Goal: Task Accomplishment & Management: Complete application form

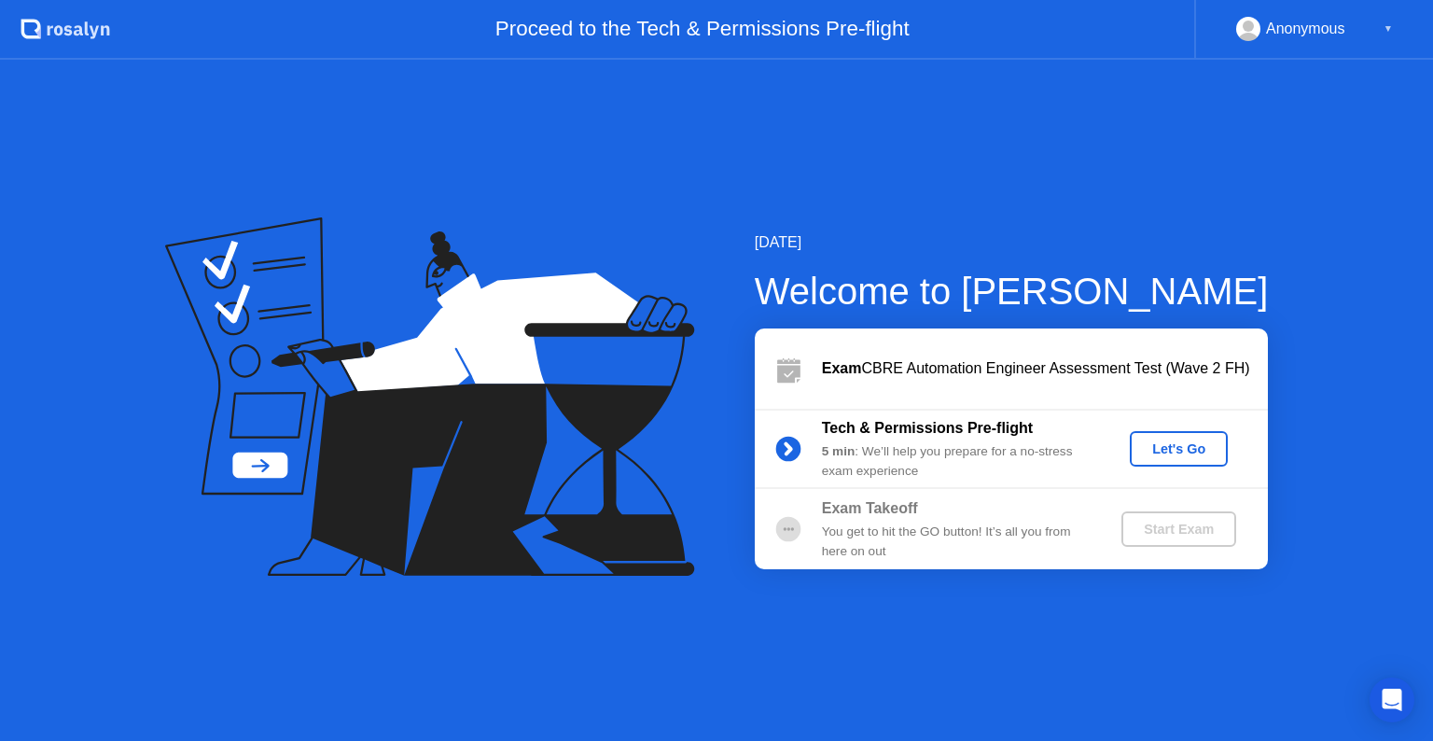
click at [1152, 455] on div "Let's Go" at bounding box center [1178, 448] width 83 height 15
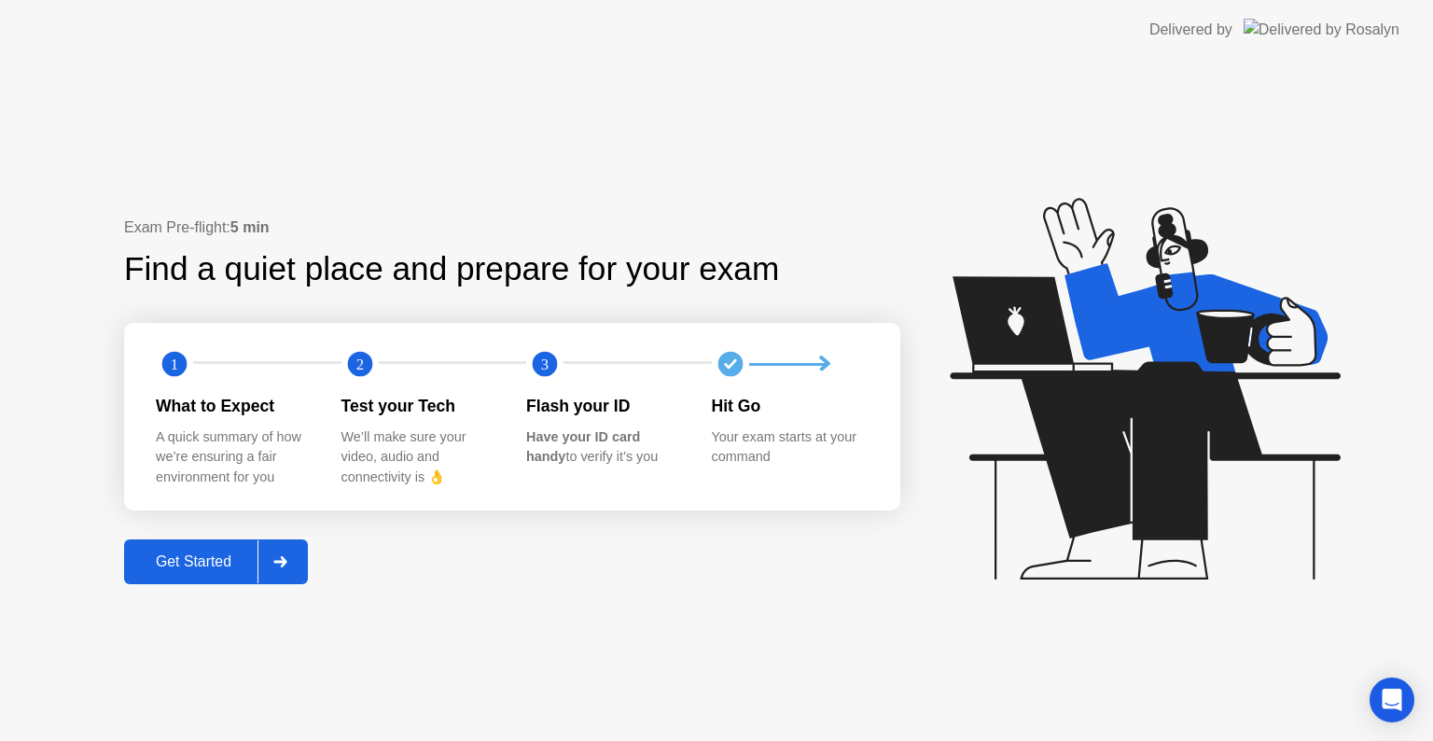
click at [217, 563] on div "Get Started" at bounding box center [194, 561] width 128 height 17
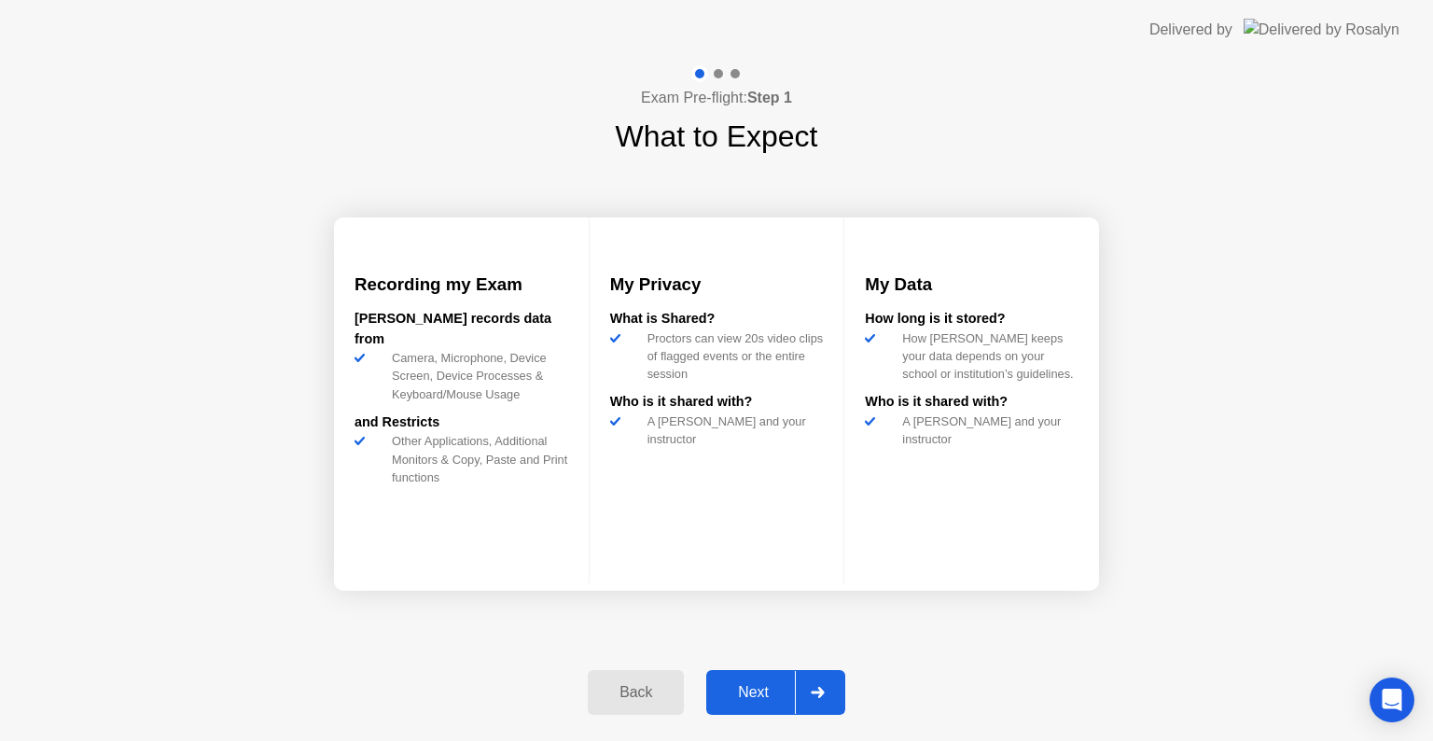
click at [763, 696] on div "Next" at bounding box center [753, 692] width 83 height 17
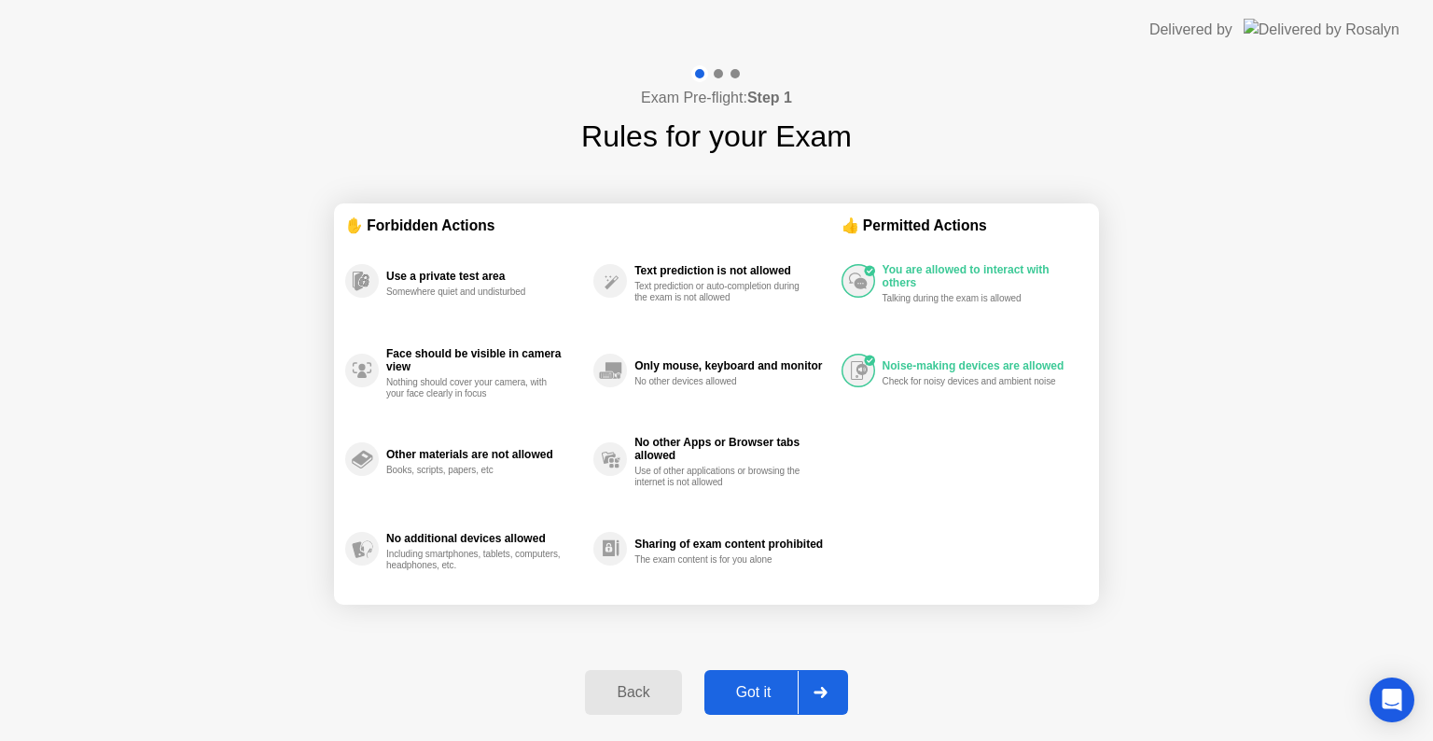
click at [759, 688] on div "Got it" at bounding box center [754, 692] width 88 height 17
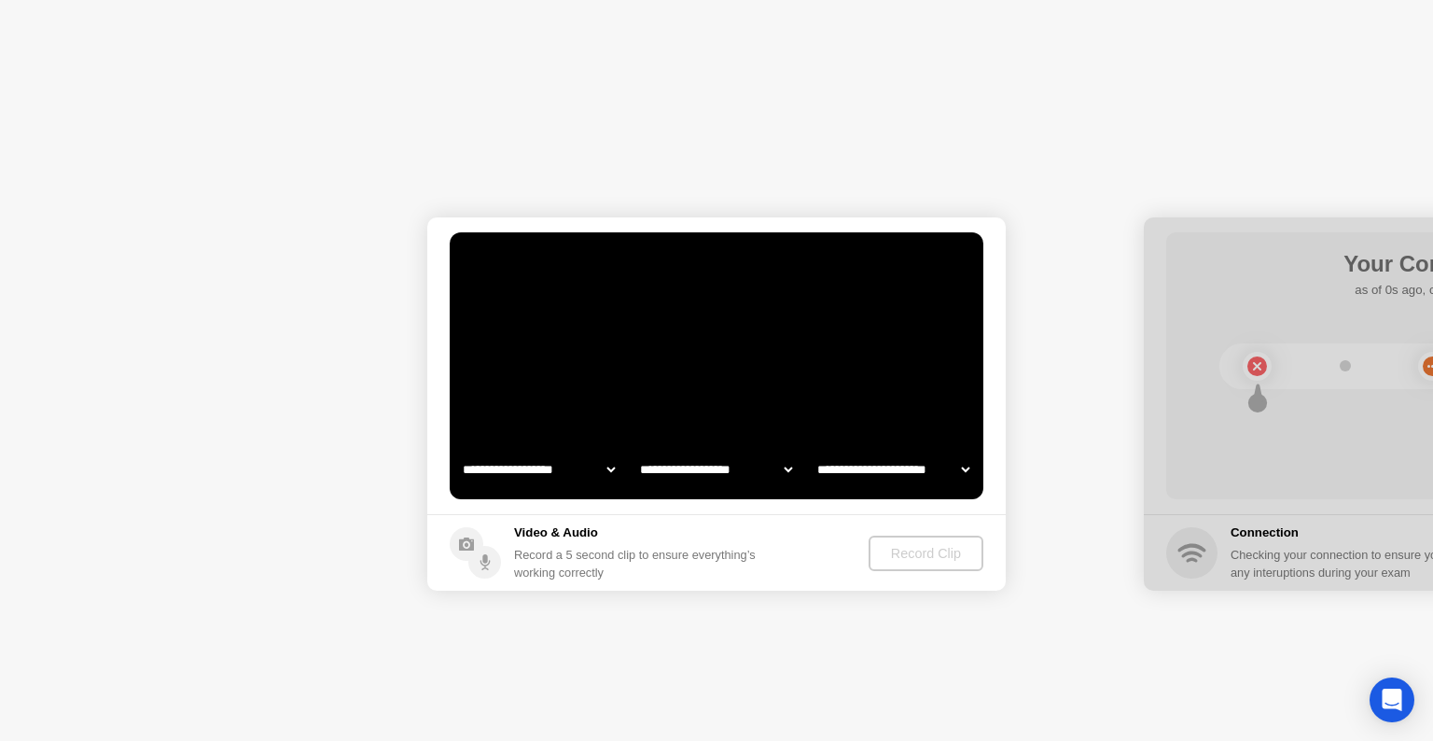
select select "**********"
select select "*******"
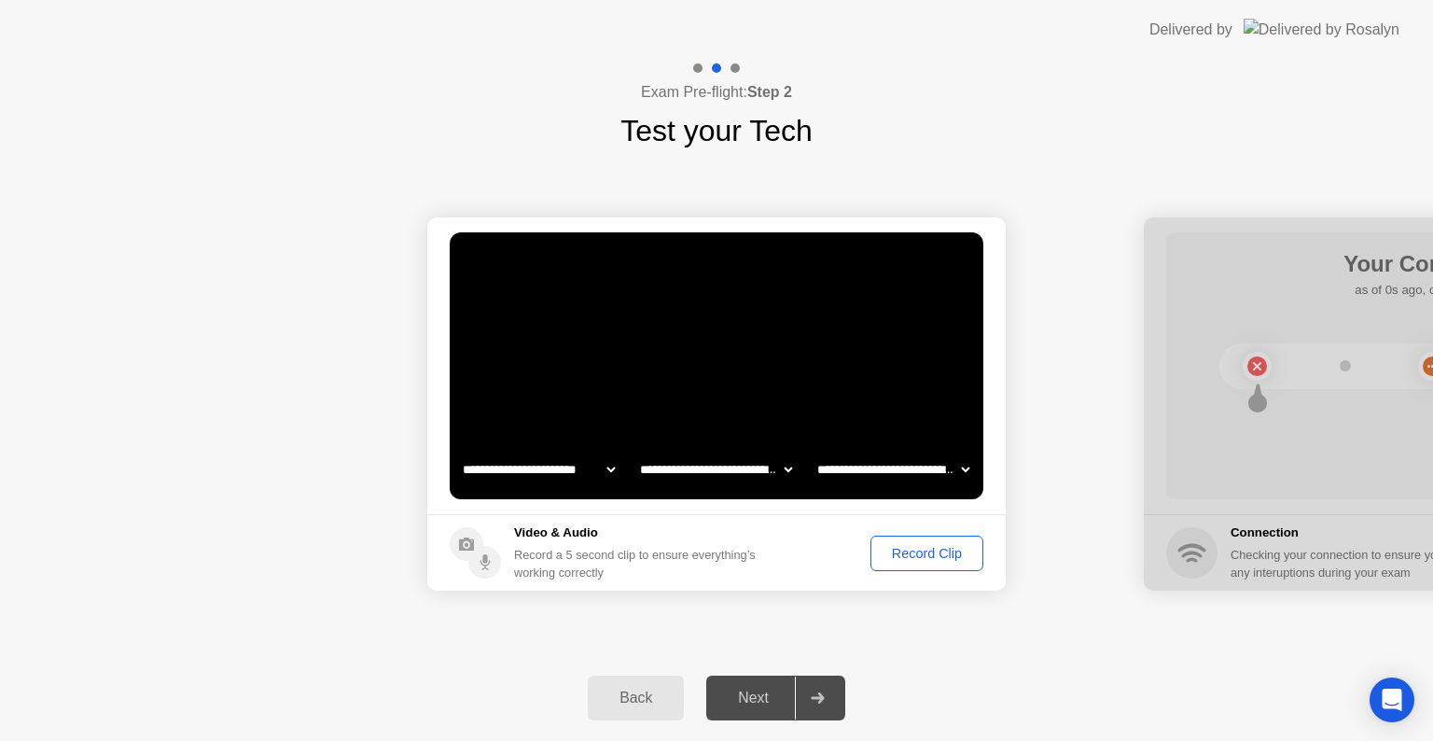
click at [908, 559] on div "Record Clip" at bounding box center [927, 553] width 100 height 15
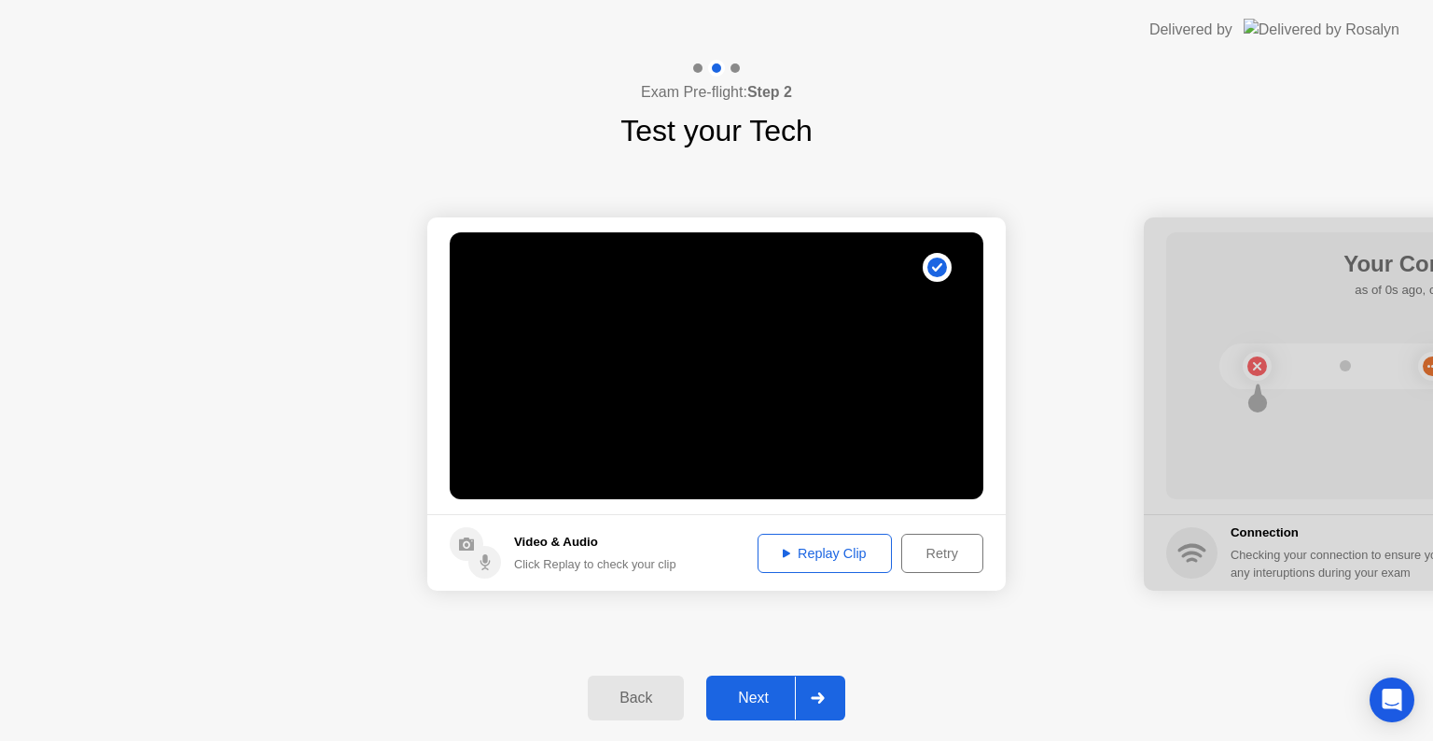
click at [743, 706] on div "Next" at bounding box center [753, 697] width 83 height 17
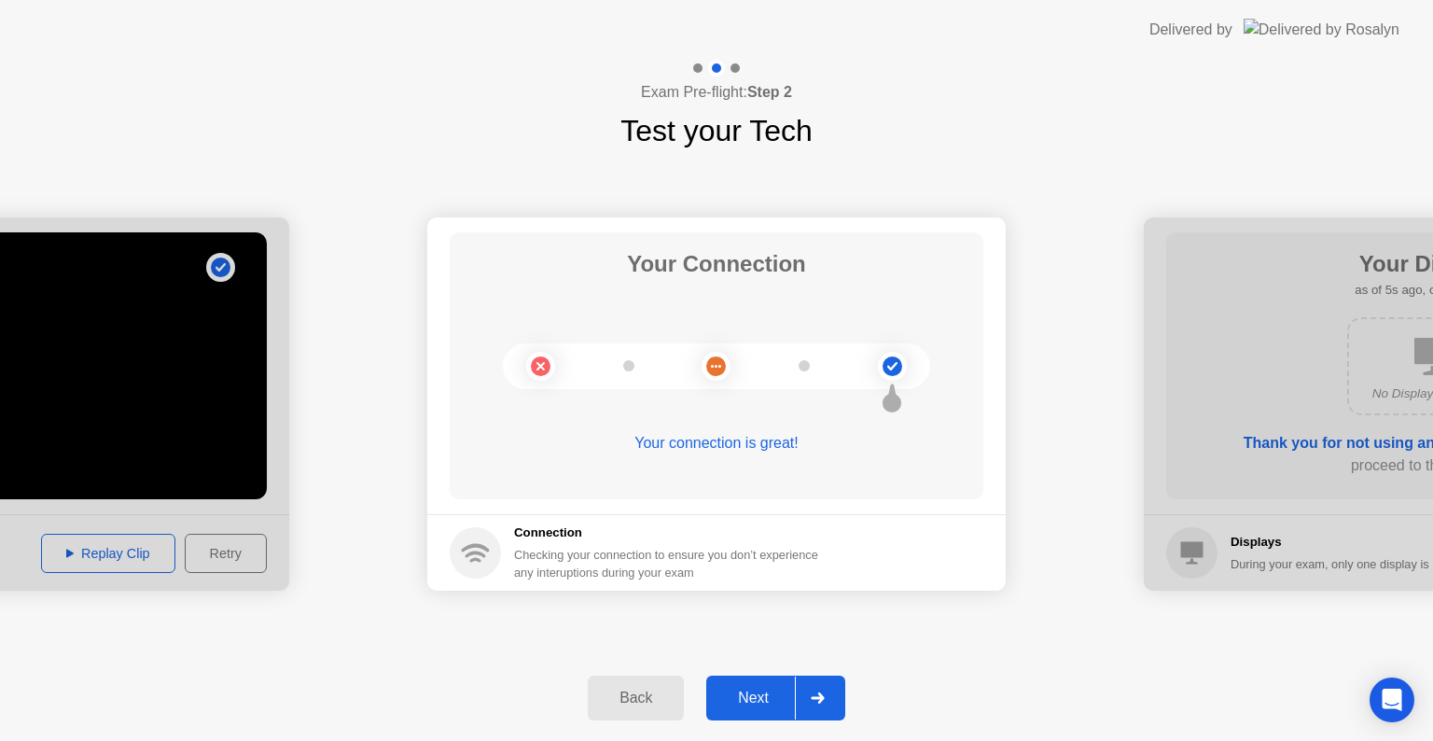
click at [761, 700] on div "Next" at bounding box center [753, 697] width 83 height 17
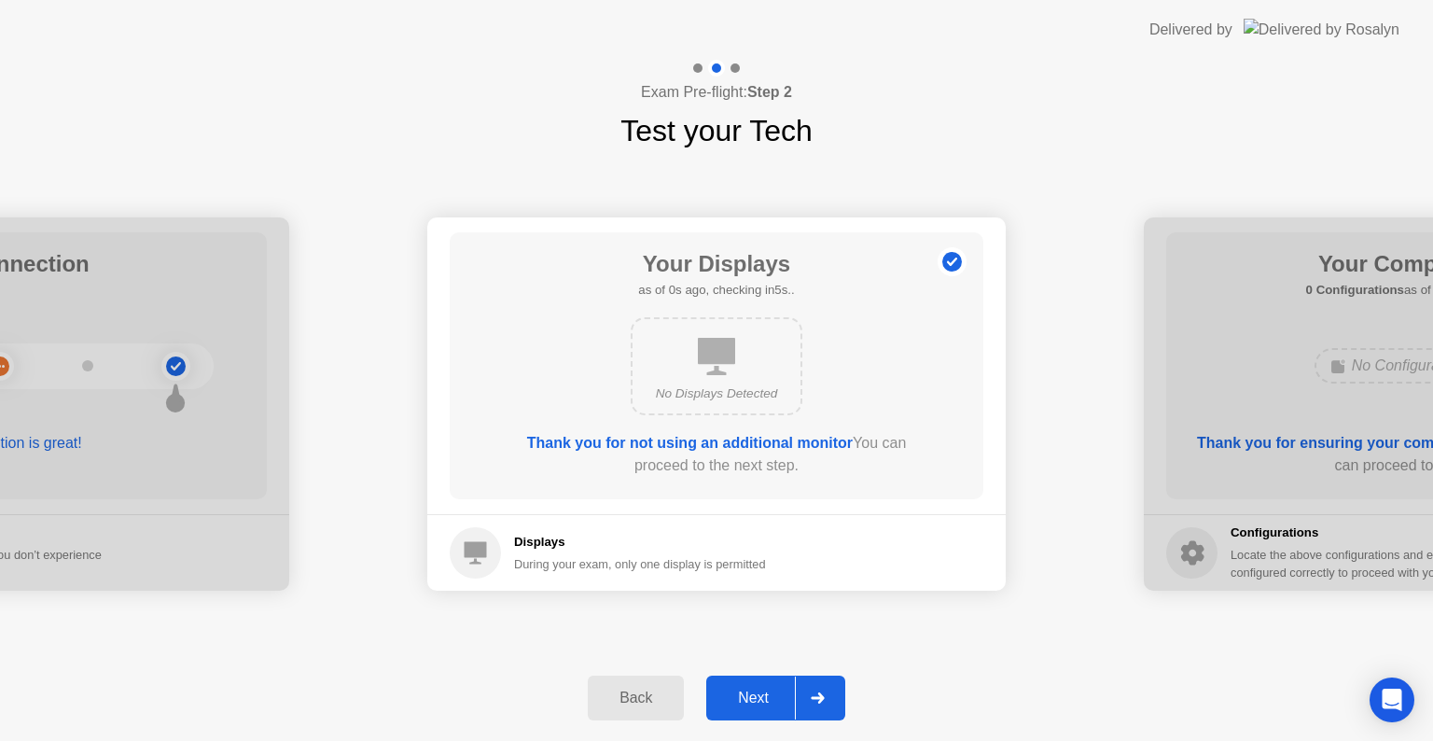
click at [761, 700] on div "Next" at bounding box center [753, 697] width 83 height 17
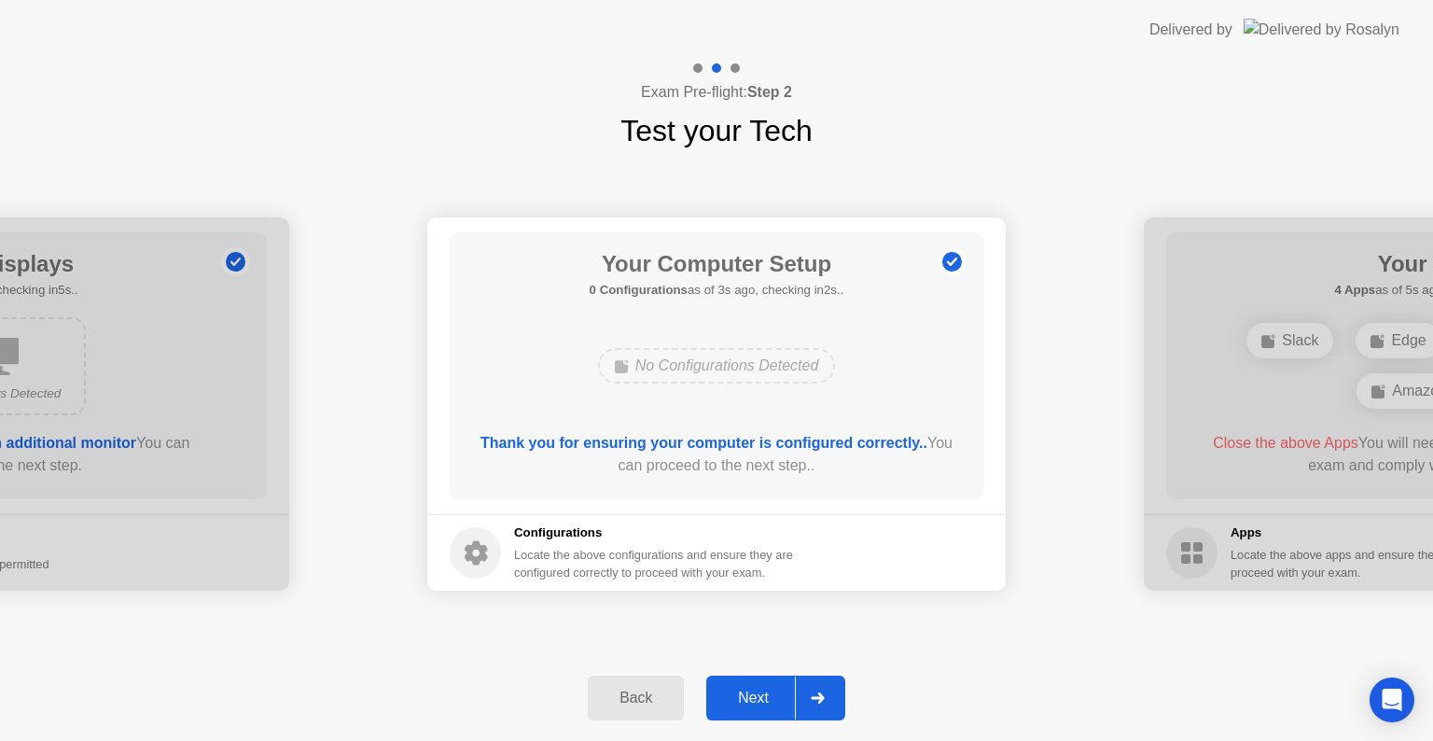
click at [761, 700] on div "Next" at bounding box center [753, 697] width 83 height 17
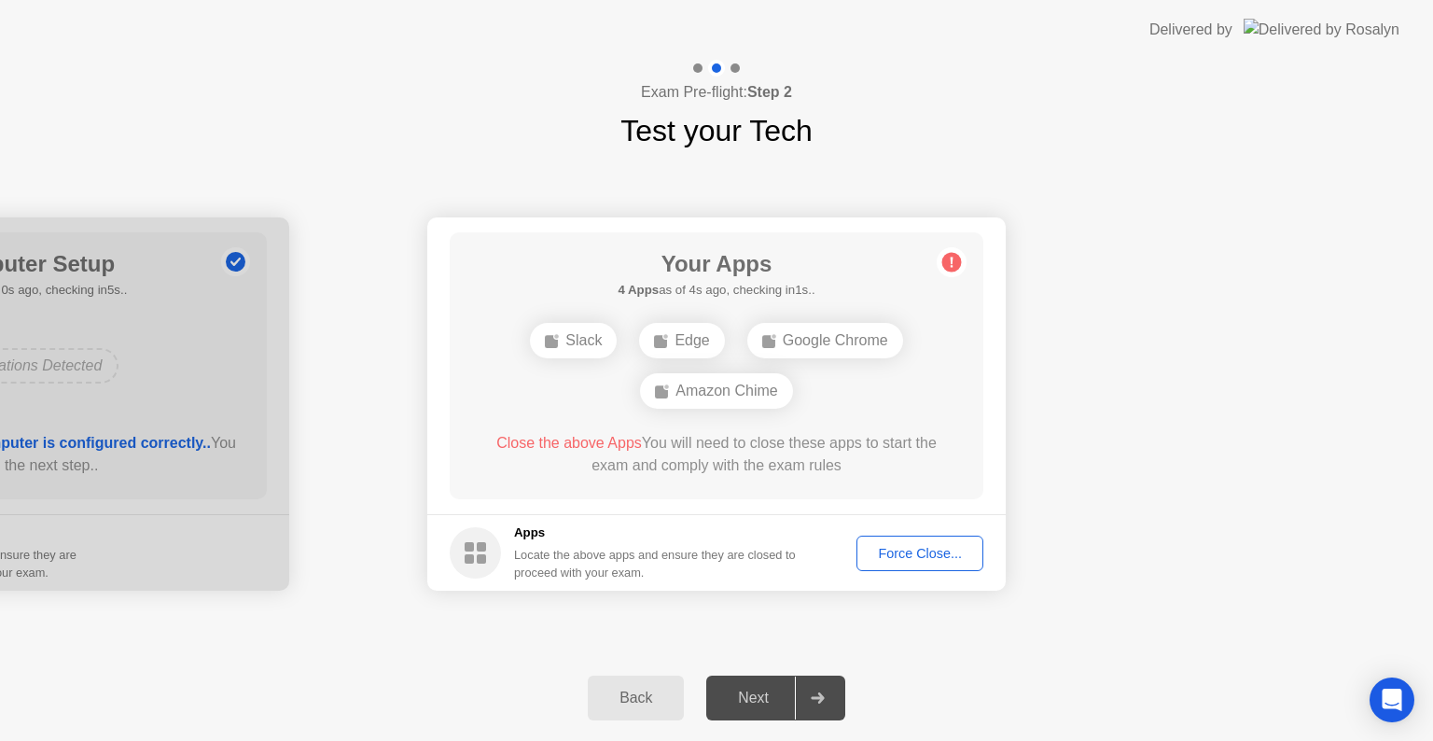
click at [330, 656] on div "Back Next" at bounding box center [716, 698] width 1433 height 86
click at [768, 409] on div "Slack Edge Google Chrome Amazon Chime" at bounding box center [716, 365] width 427 height 101
click at [765, 328] on div "Google Chrome" at bounding box center [825, 340] width 156 height 35
click at [675, 353] on div "Edge" at bounding box center [681, 340] width 85 height 35
click at [675, 409] on div "Slack Edge Google Chrome Amazon Chime" at bounding box center [716, 365] width 427 height 101
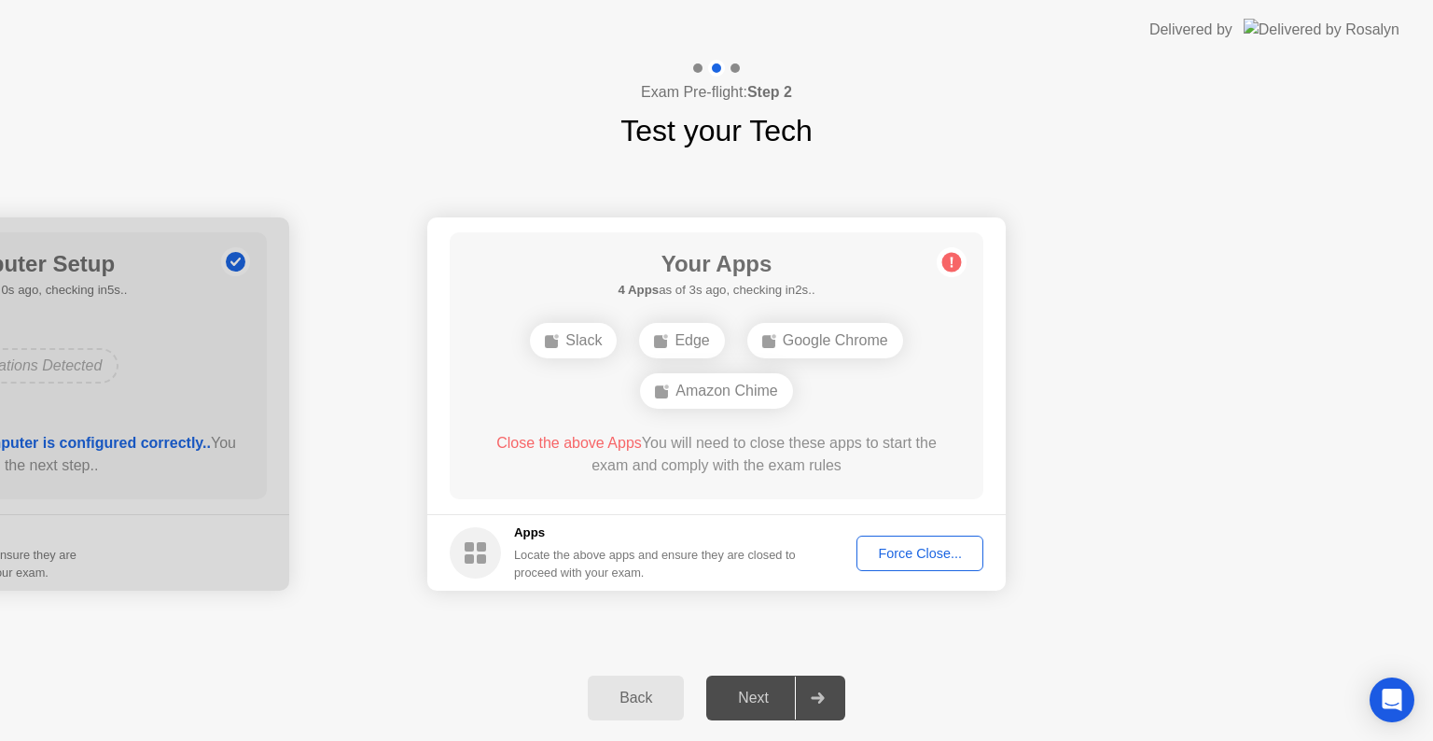
click at [667, 283] on h5 "4 Apps as of 3s ago, checking in2s.." at bounding box center [716, 290] width 197 height 19
click at [929, 534] on footer "Apps Locate the above apps and ensure they are closed to proceed with your exam…" at bounding box center [716, 552] width 578 height 76
click at [922, 547] on div "Force Close..." at bounding box center [920, 553] width 114 height 15
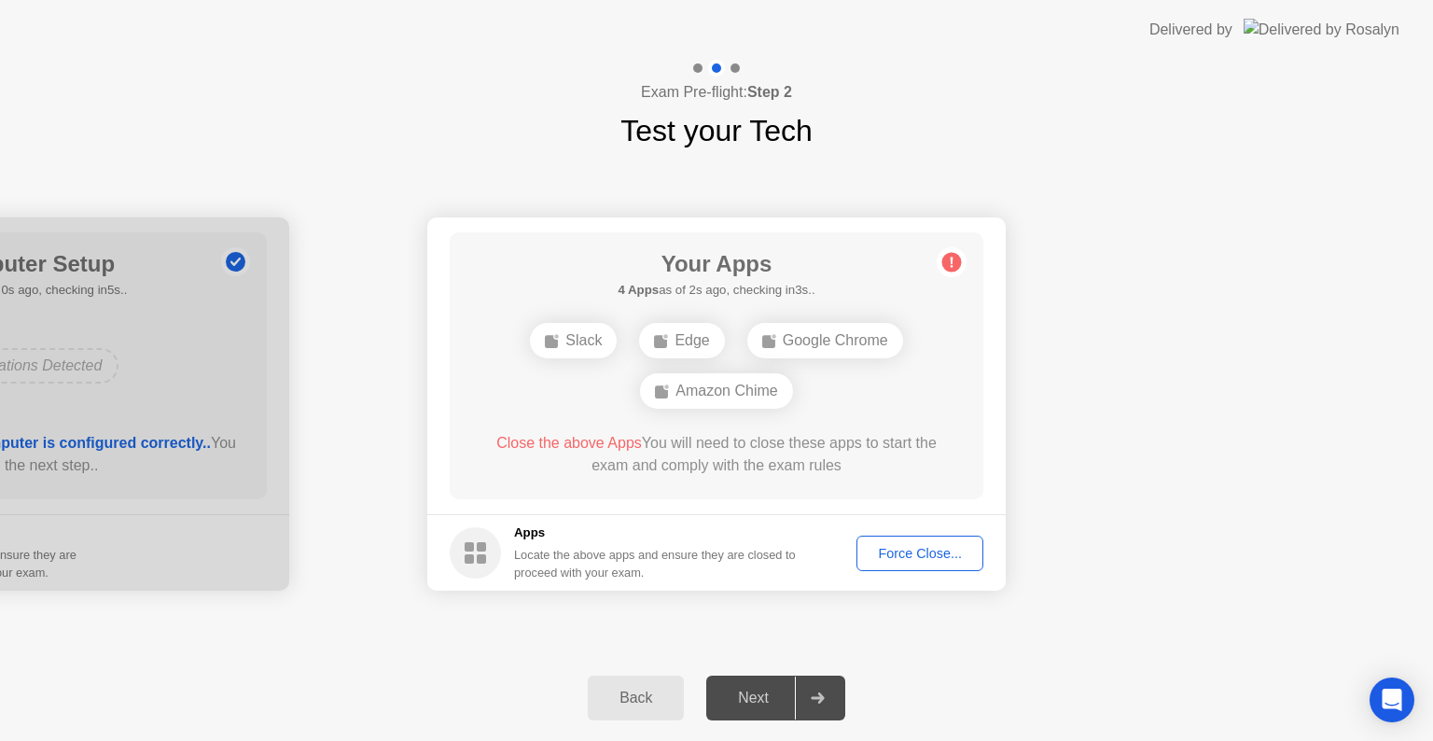
click at [663, 689] on div "Back" at bounding box center [635, 697] width 85 height 17
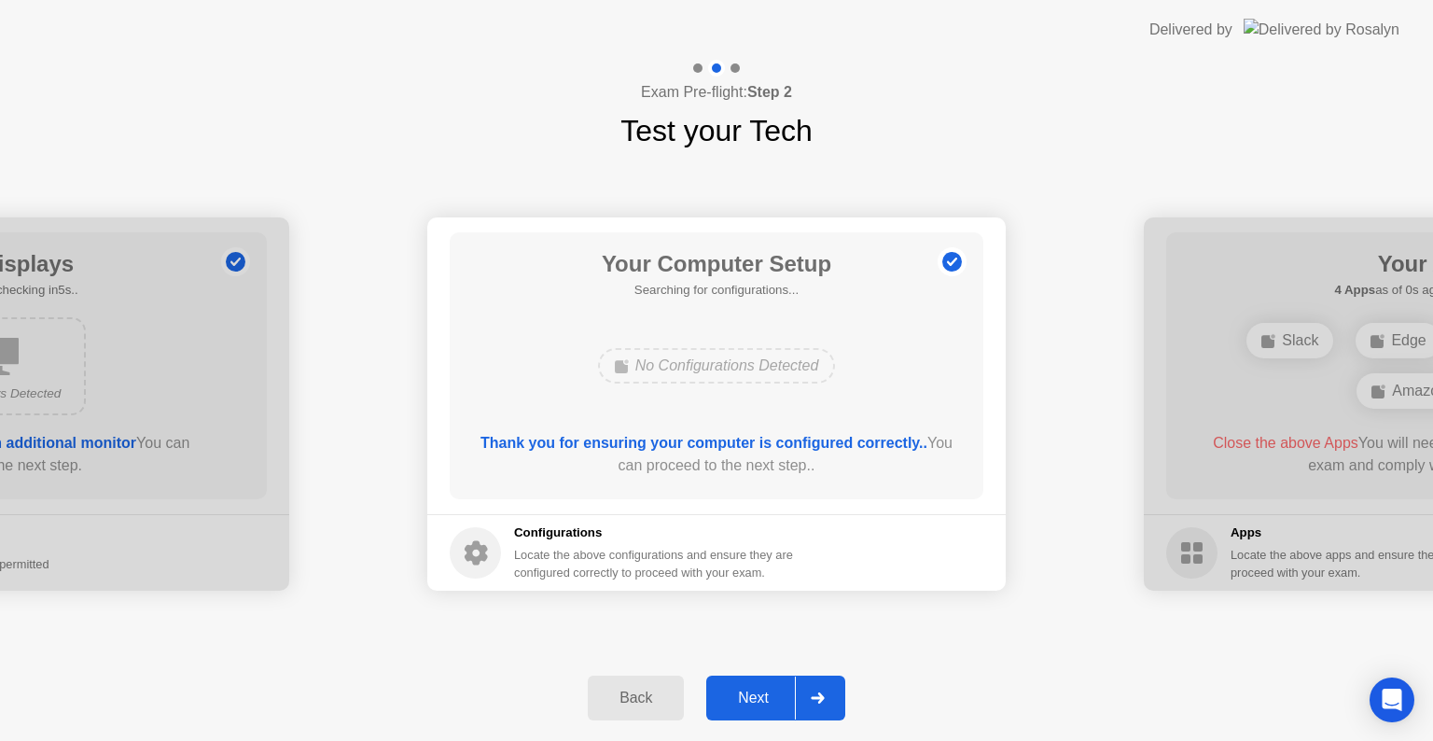
click at [750, 703] on div "Next" at bounding box center [753, 697] width 83 height 17
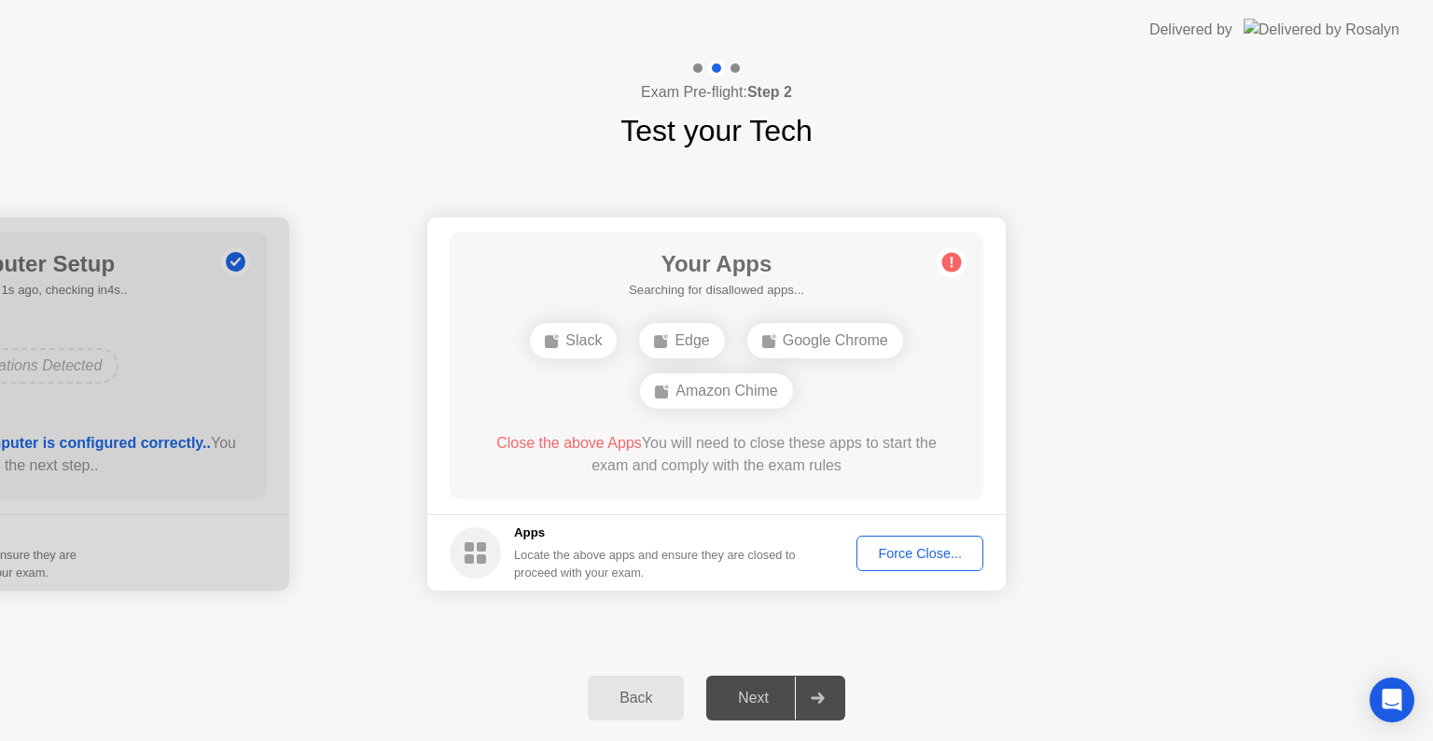
click at [753, 699] on div "Next" at bounding box center [753, 697] width 83 height 17
click at [755, 695] on div "Next" at bounding box center [753, 697] width 83 height 17
click at [888, 555] on div "Force Close..." at bounding box center [920, 553] width 114 height 15
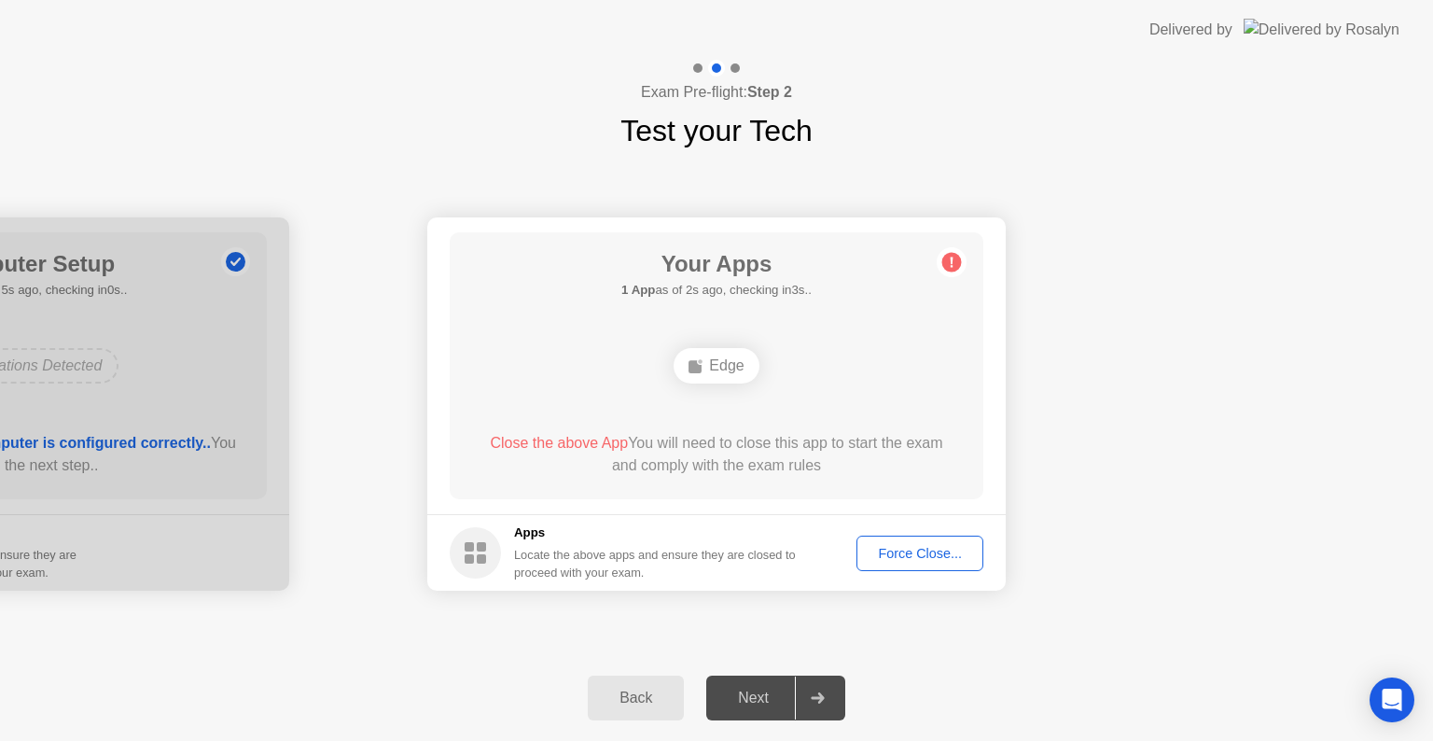
click at [883, 552] on div "Force Close..." at bounding box center [920, 553] width 114 height 15
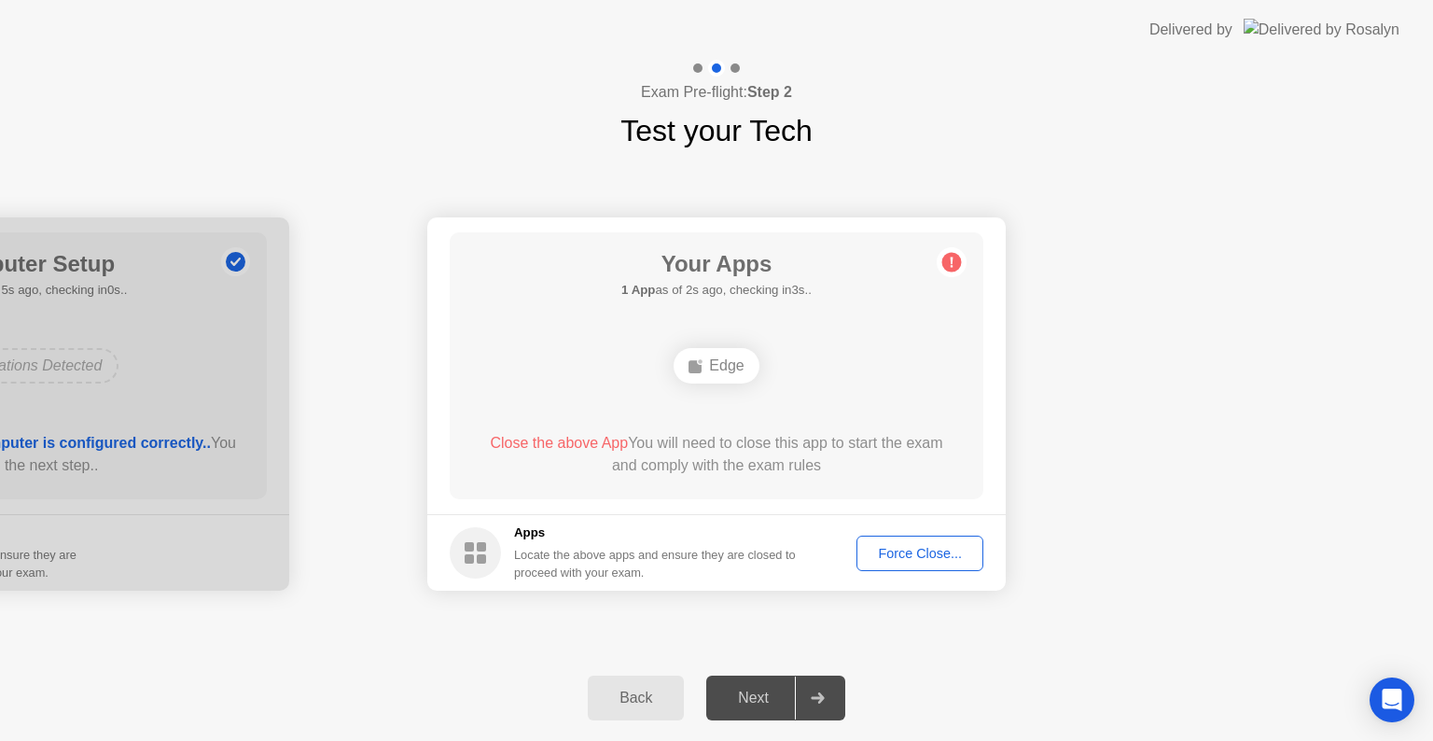
click at [668, 683] on button "Back" at bounding box center [636, 697] width 96 height 45
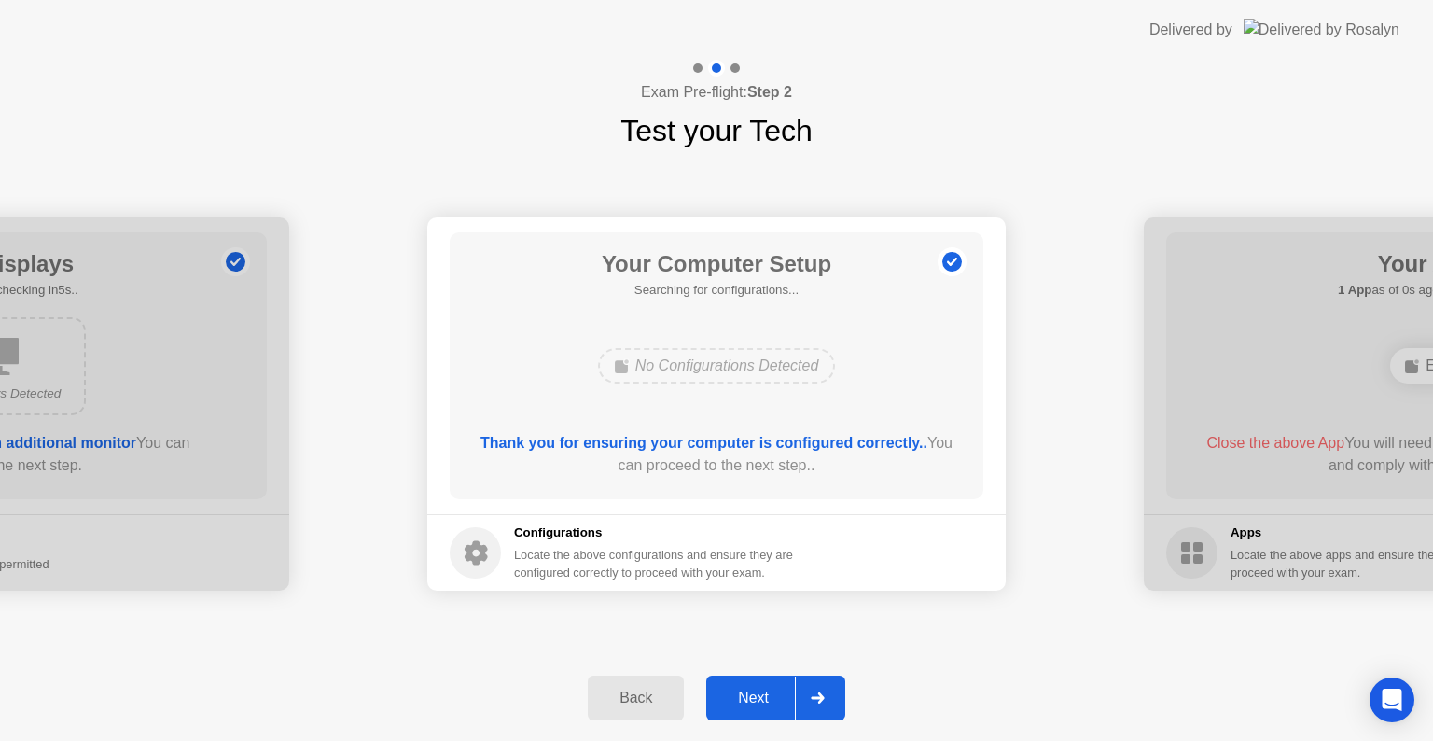
click at [737, 701] on div "Next" at bounding box center [753, 697] width 83 height 17
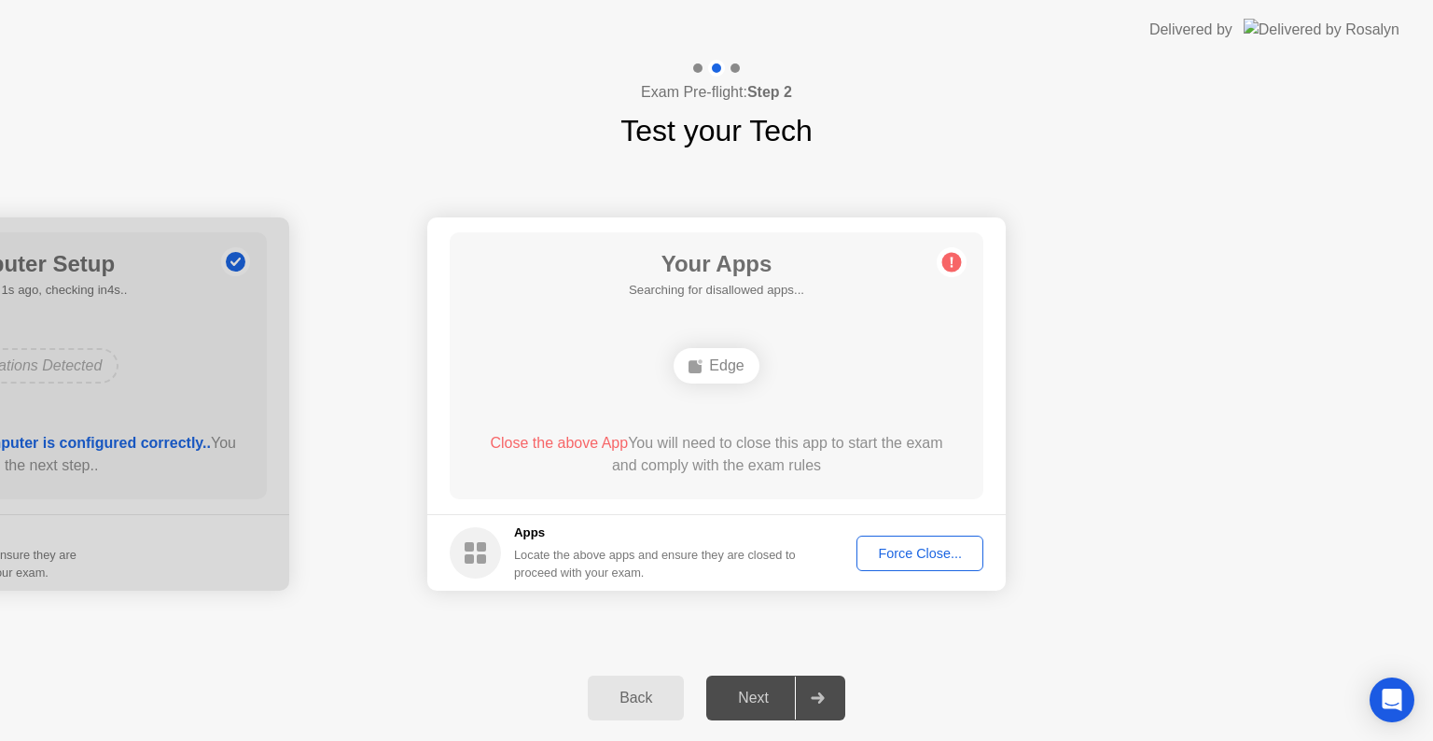
click at [896, 560] on div "Force Close..." at bounding box center [920, 553] width 114 height 15
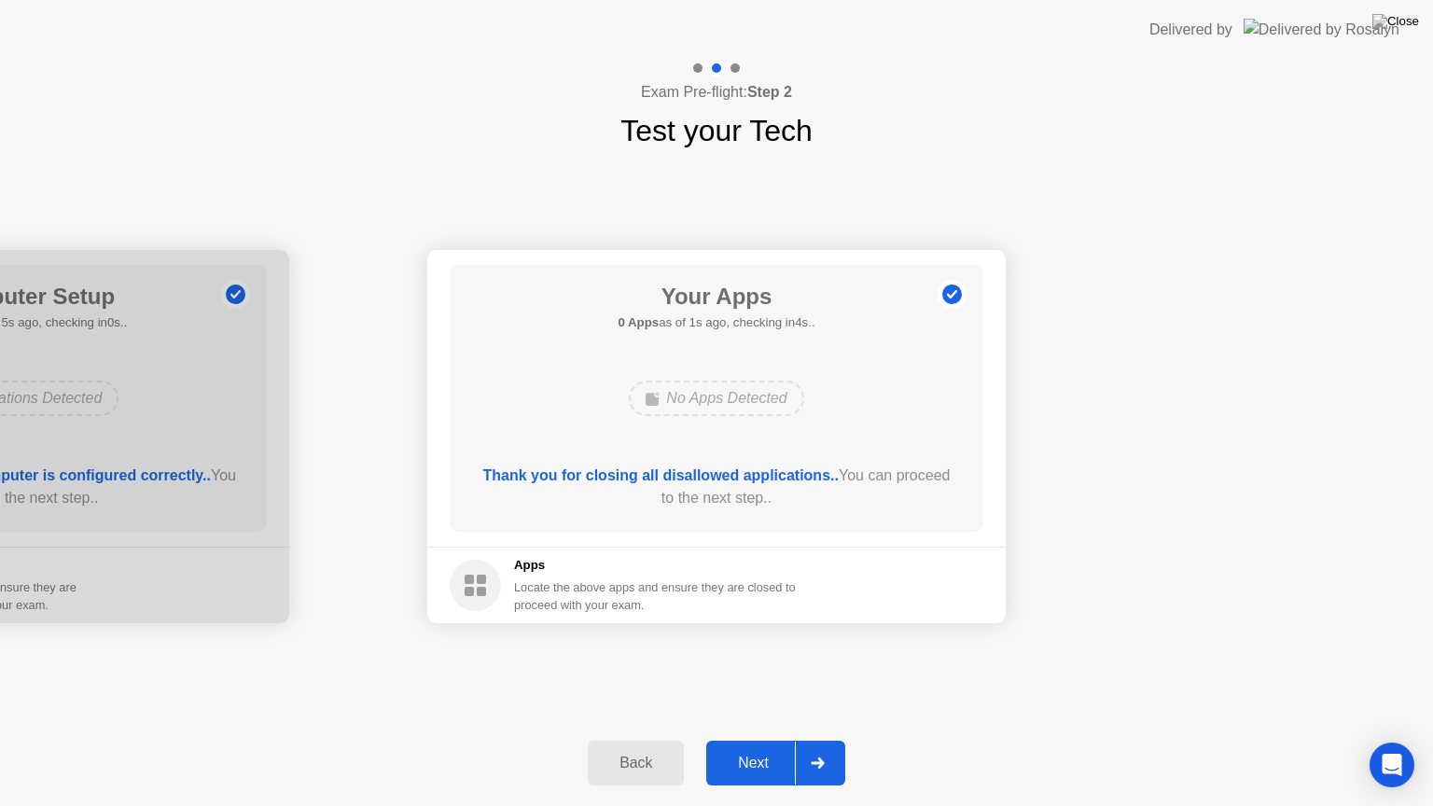
click at [753, 740] on div "Next" at bounding box center [753, 763] width 83 height 17
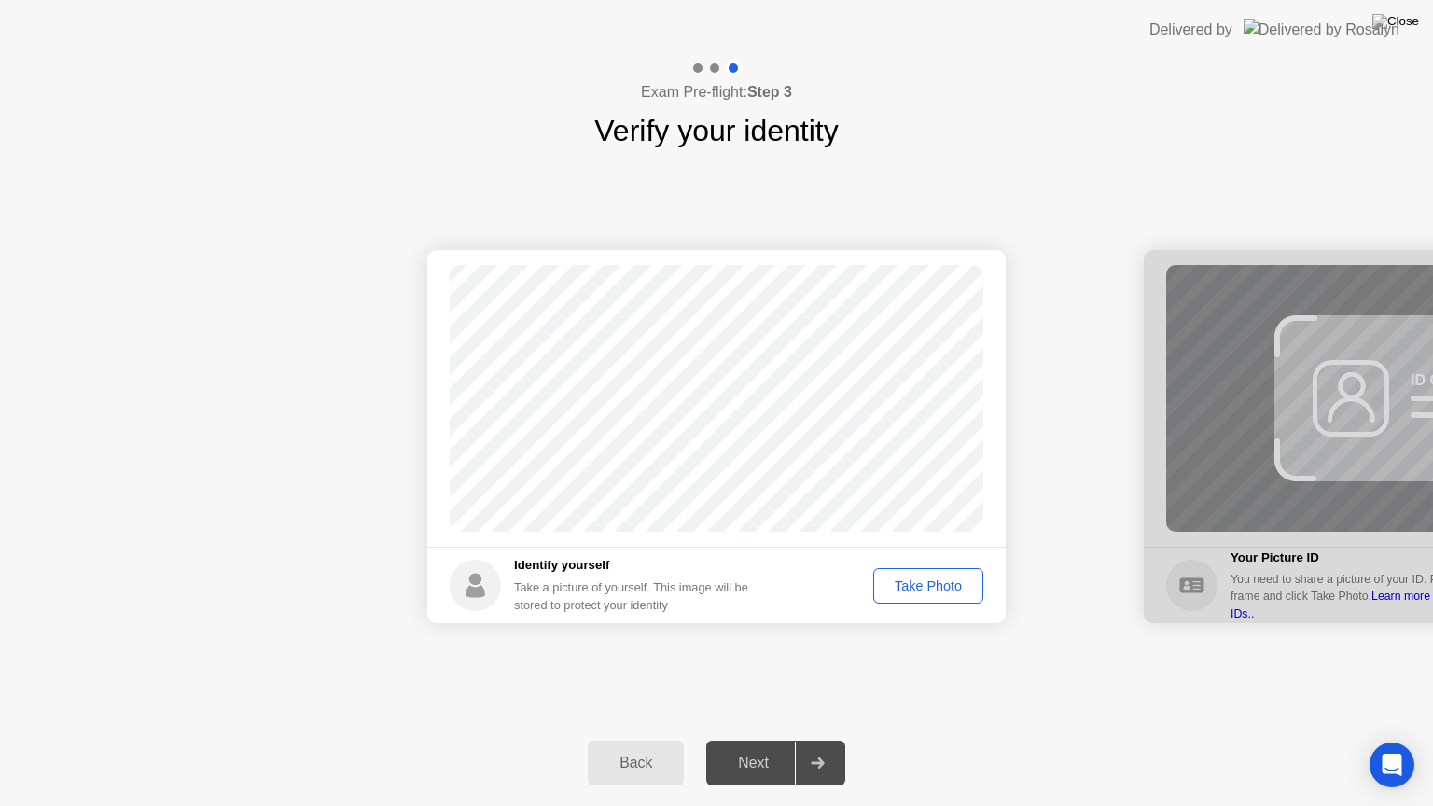
click at [895, 588] on div "Take Photo" at bounding box center [928, 585] width 97 height 15
click at [754, 740] on div "Next" at bounding box center [753, 763] width 83 height 17
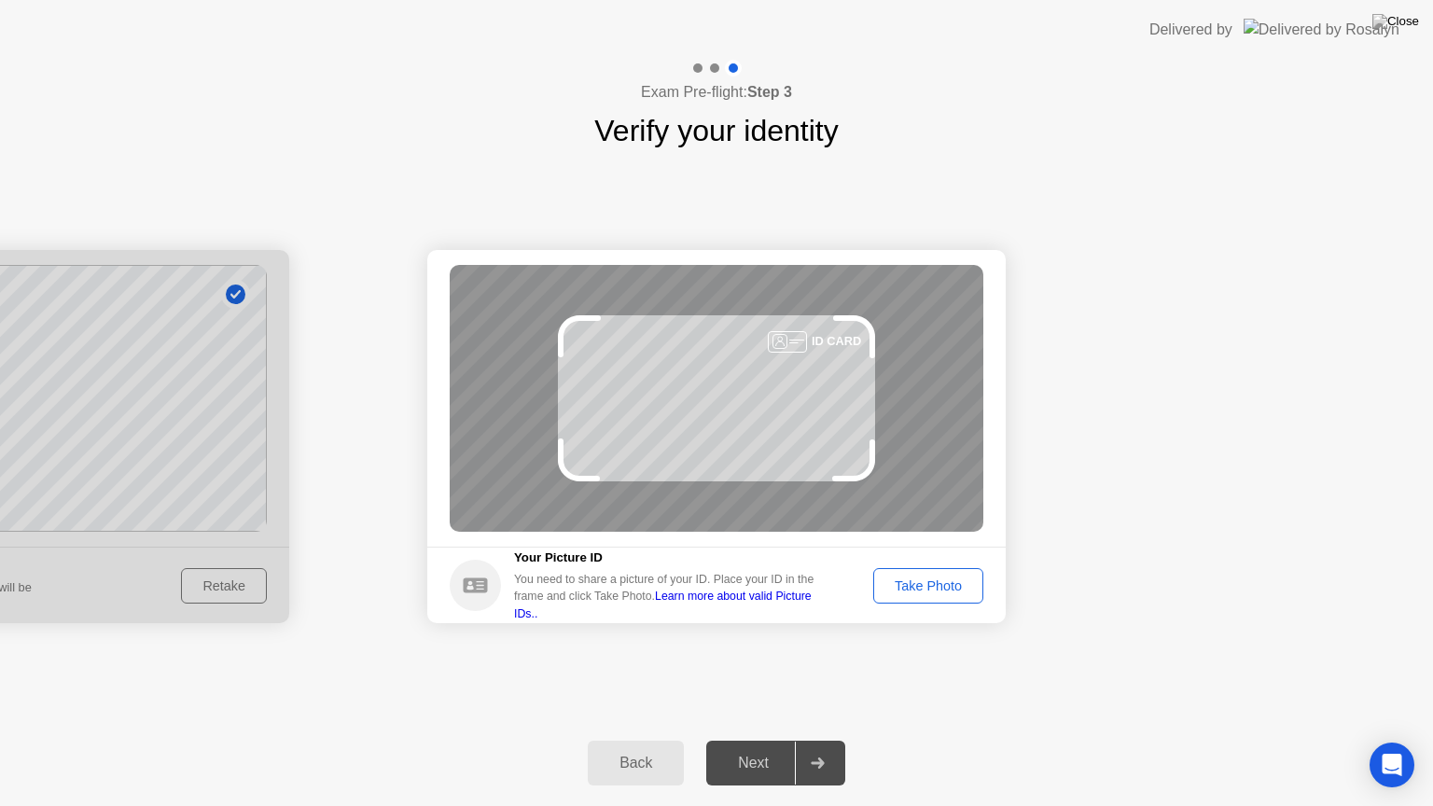
click at [936, 593] on div "Take Photo" at bounding box center [928, 585] width 97 height 15
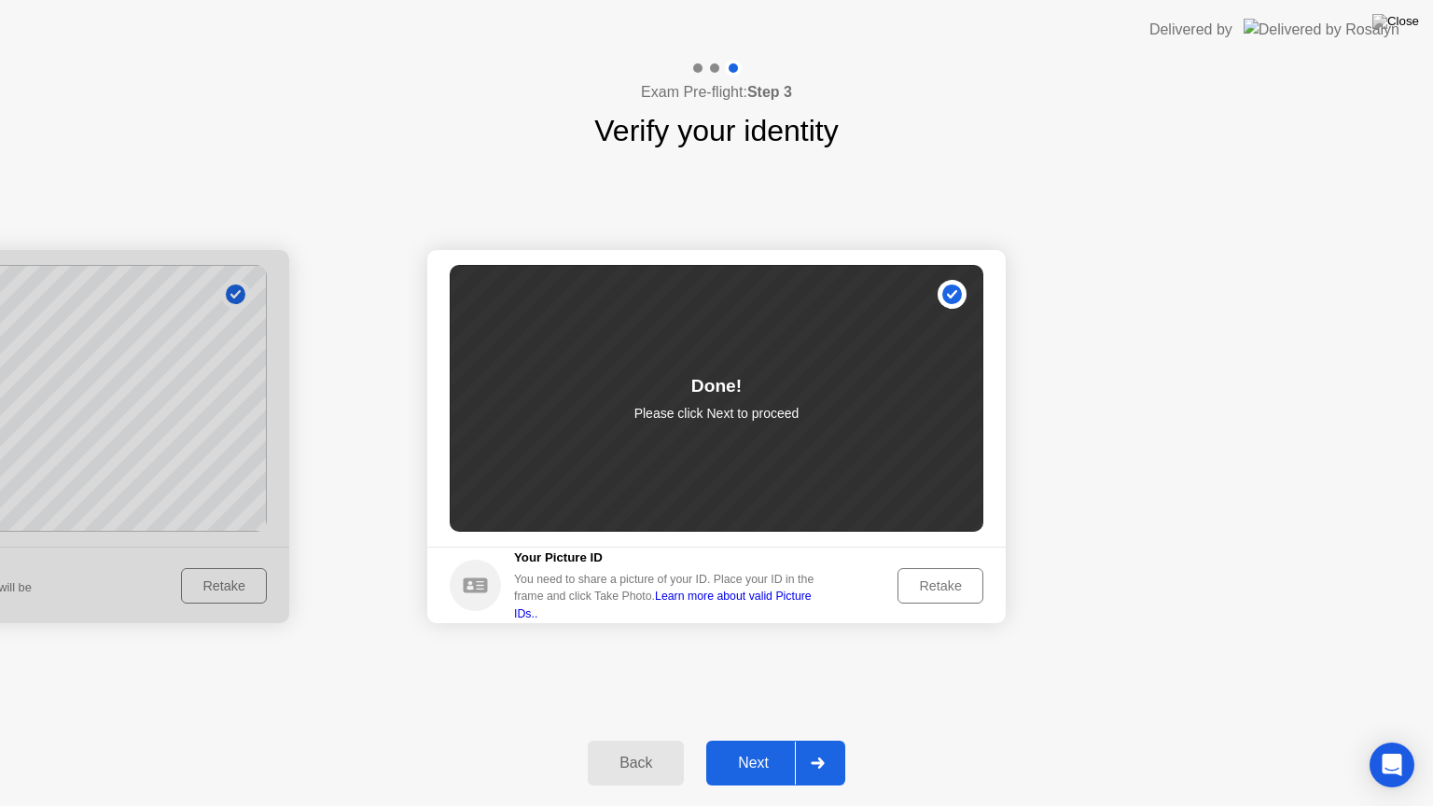
click at [720, 740] on div "Next" at bounding box center [753, 763] width 83 height 17
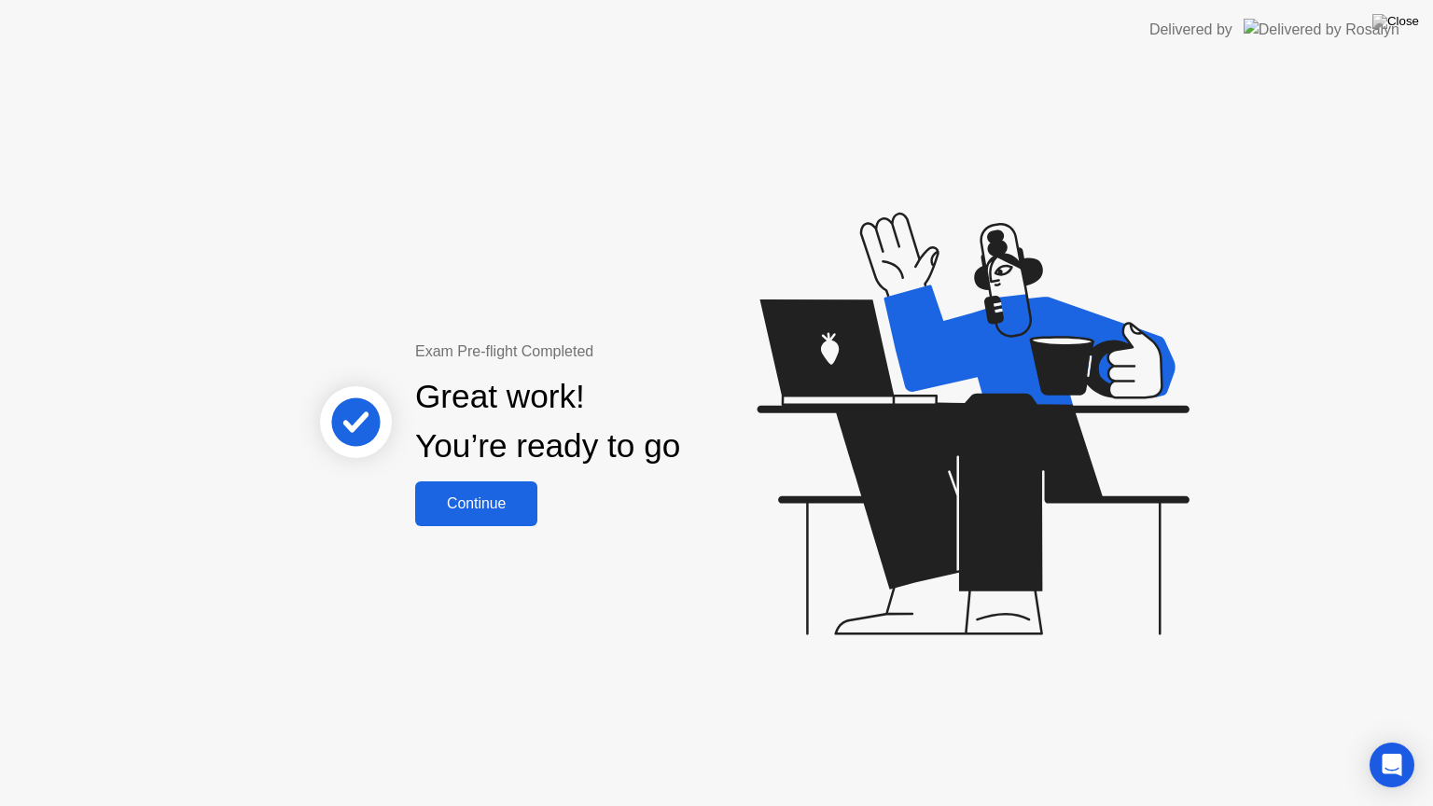
click at [500, 512] on div "Continue" at bounding box center [476, 503] width 111 height 17
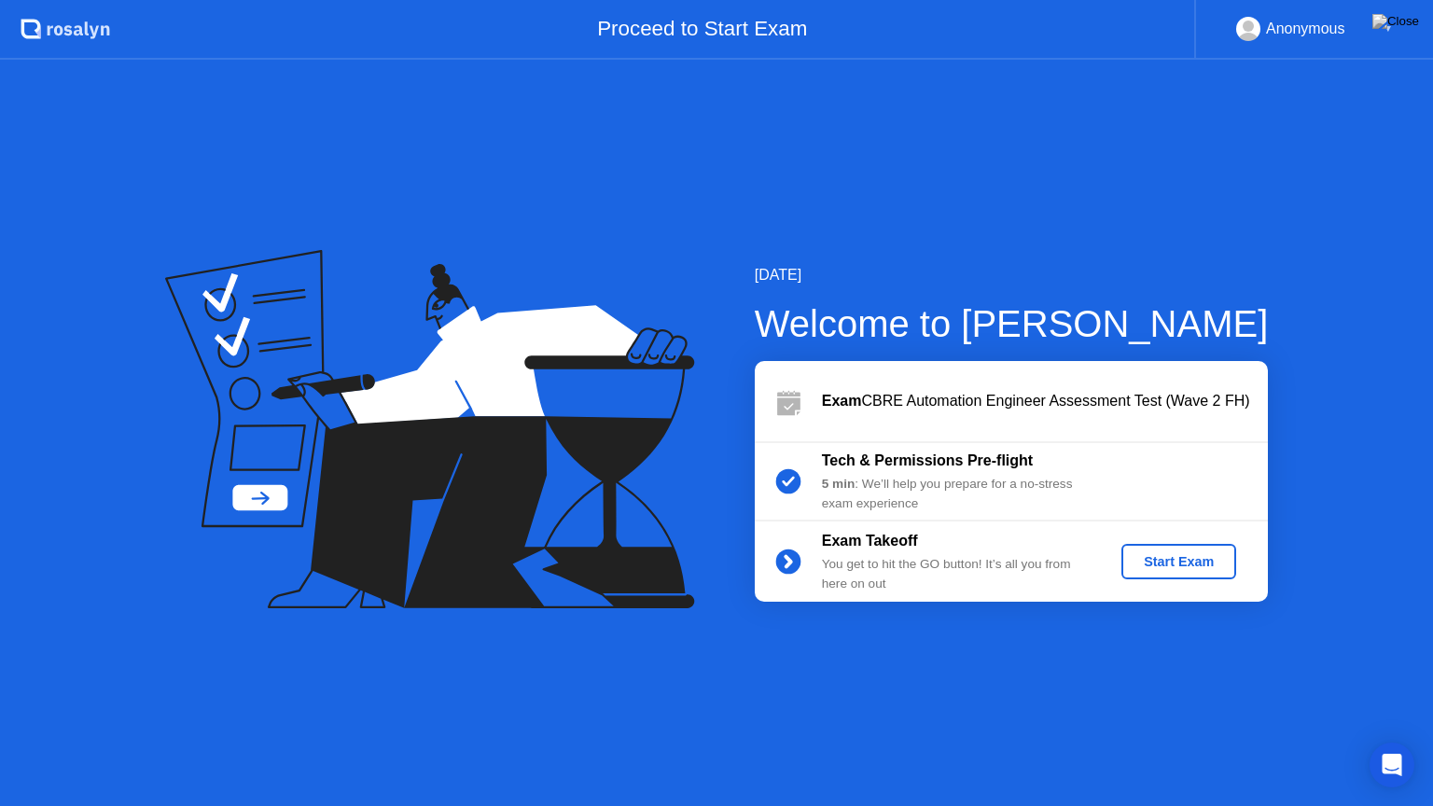
click at [1211, 569] on div "Start Exam" at bounding box center [1179, 561] width 100 height 15
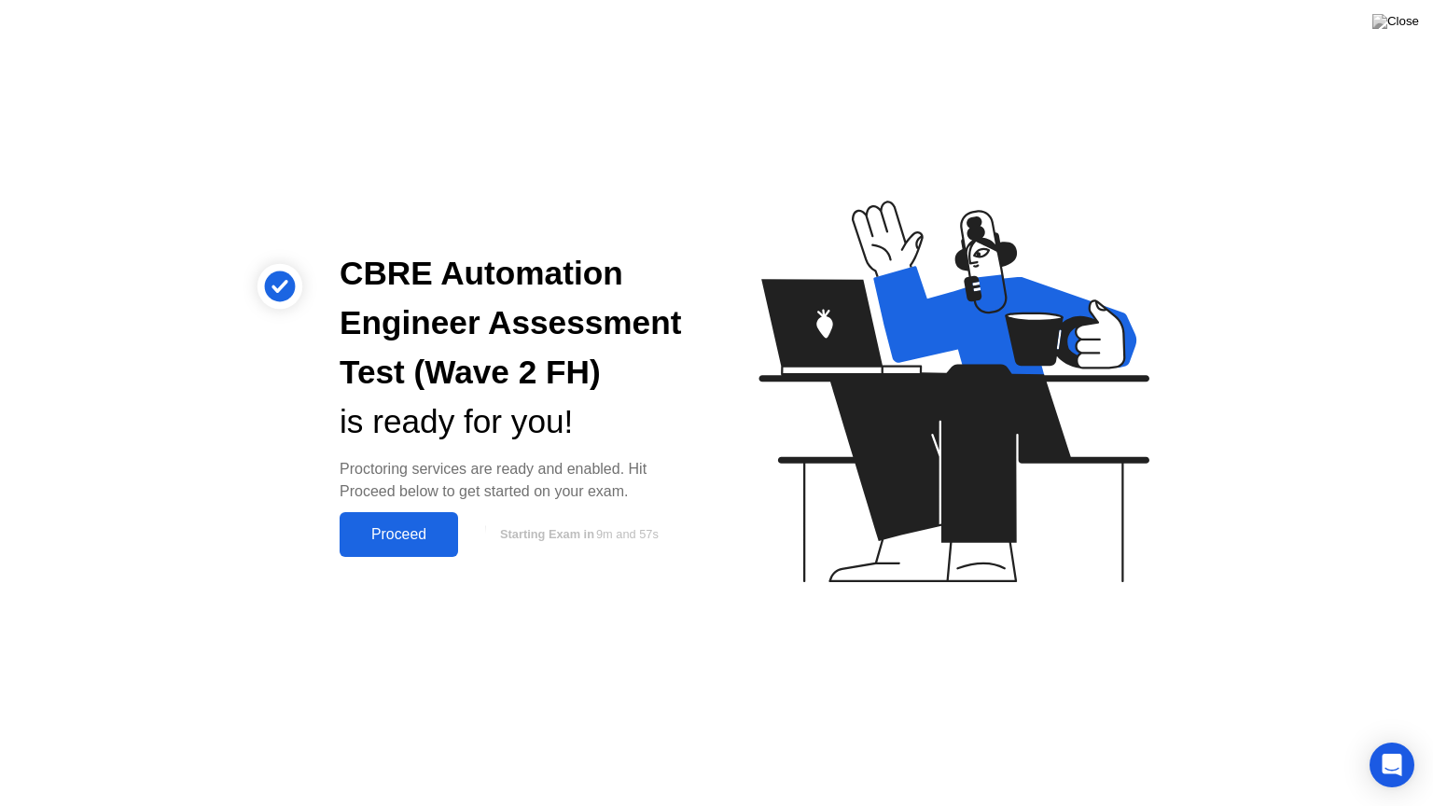
click at [408, 556] on div "CBRE Automation Engineer Assessment Test (Wave 2 FH) is ready for you! Proctori…" at bounding box center [716, 403] width 1433 height 806
click at [419, 533] on div "Proceed" at bounding box center [398, 534] width 107 height 17
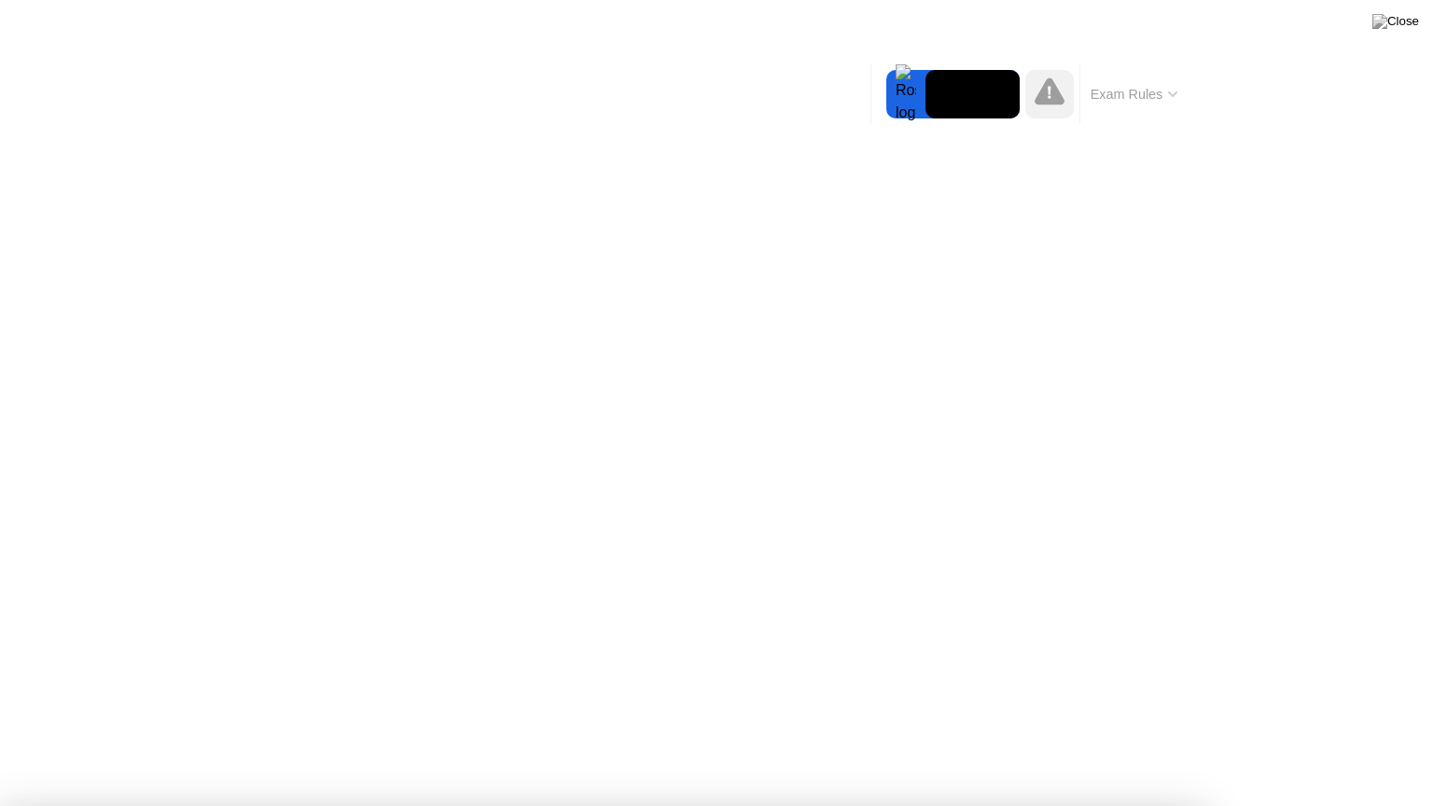
click at [1261, 740] on div at bounding box center [716, 806] width 1433 height 0
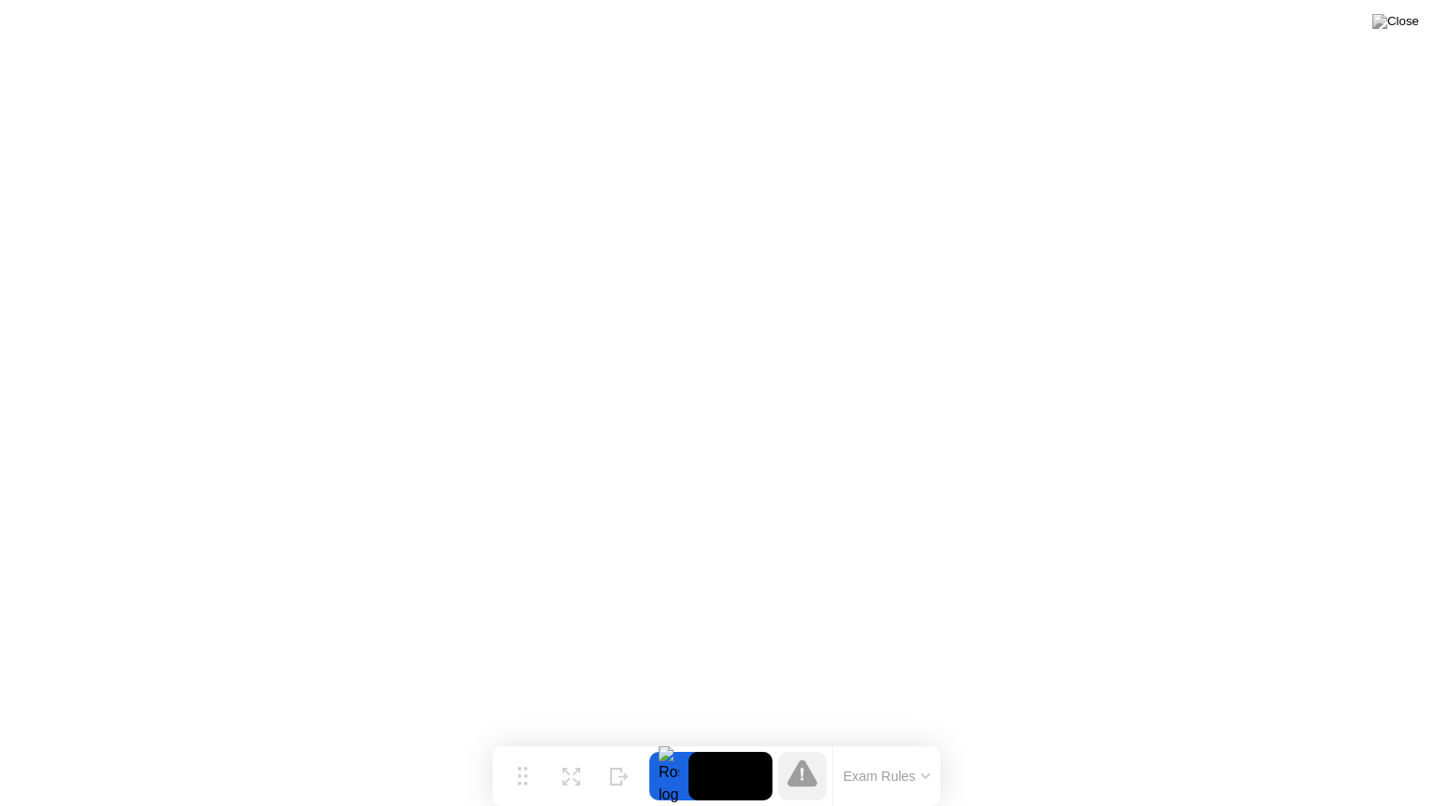
click at [865, 740] on button "Exam Rules" at bounding box center [887, 776] width 99 height 17
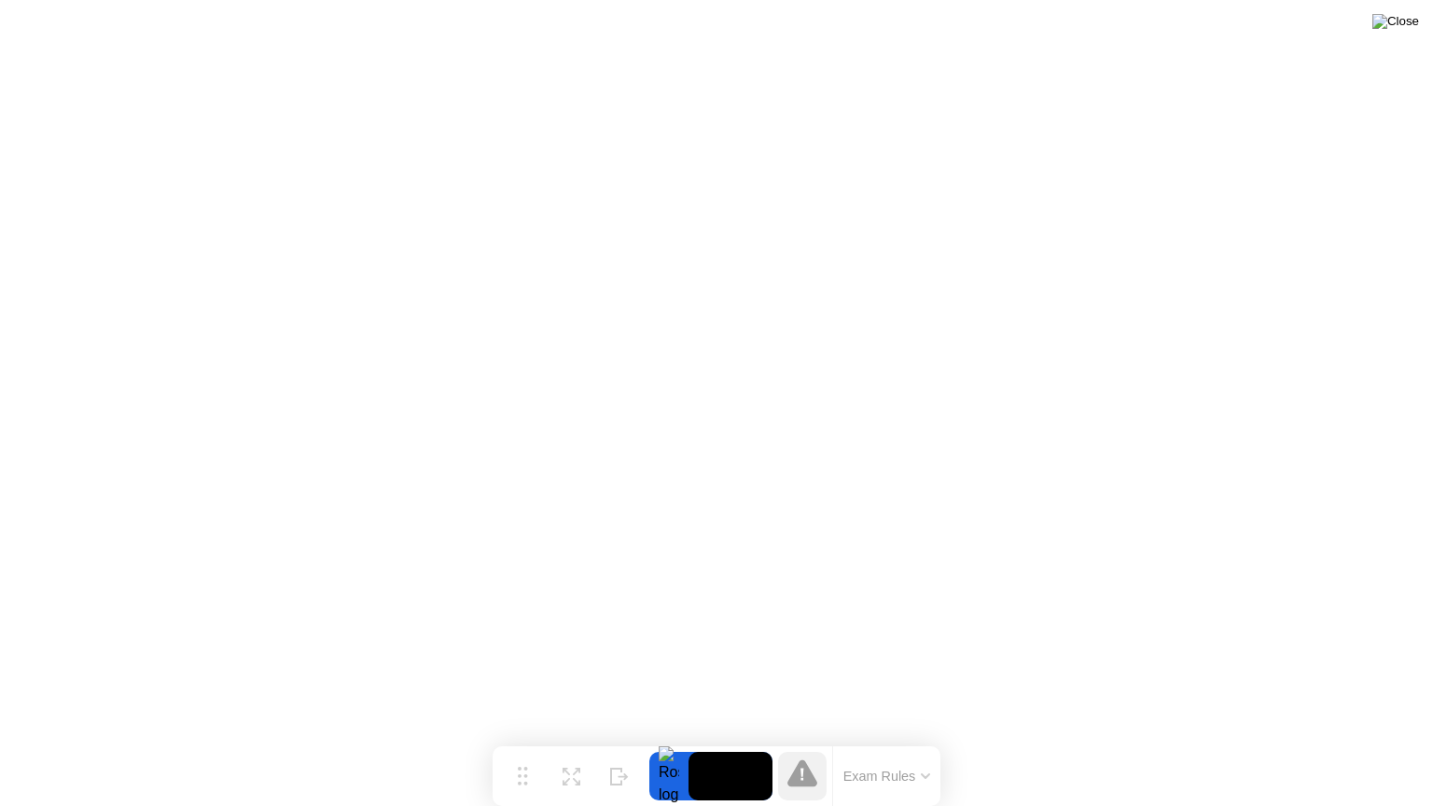
click at [1405, 22] on img at bounding box center [1395, 21] width 47 height 15
